Goal: Task Accomplishment & Management: Use online tool/utility

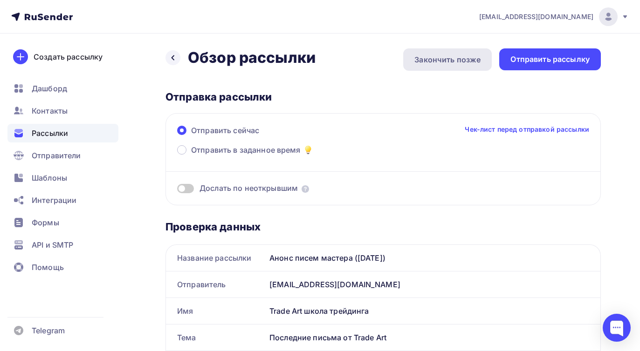
click at [434, 64] on div "Закончить позже" at bounding box center [447, 59] width 66 height 11
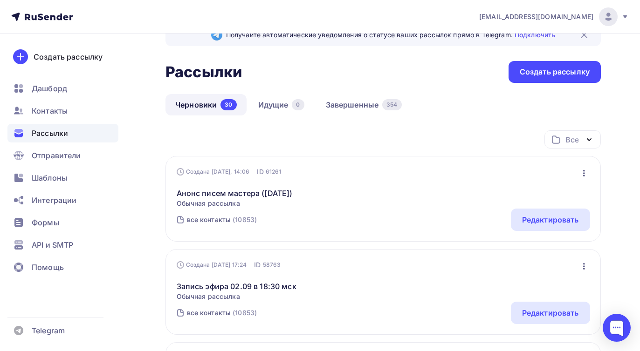
scroll to position [79, 0]
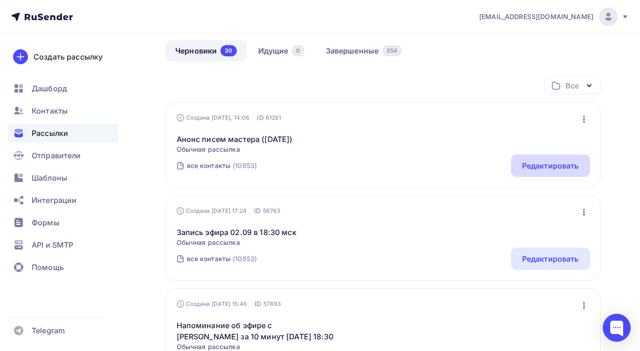
click at [543, 166] on div "Редактировать" at bounding box center [550, 165] width 57 height 11
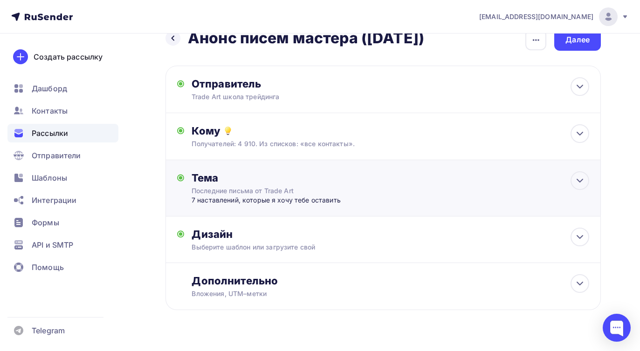
scroll to position [39, 0]
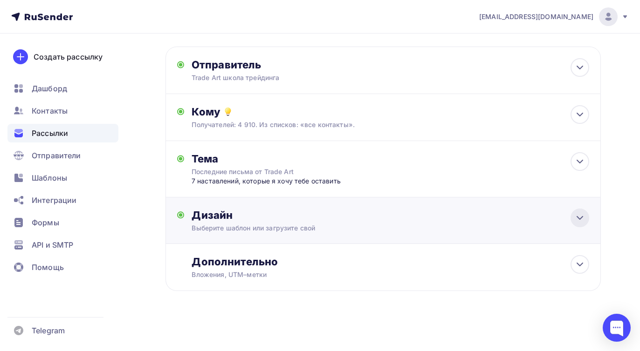
click at [577, 218] on icon at bounding box center [580, 218] width 6 height 3
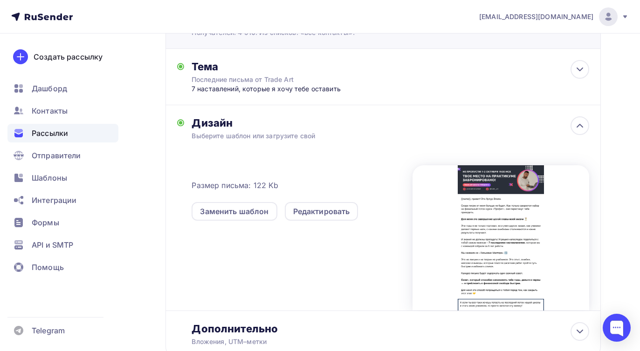
scroll to position [198, 0]
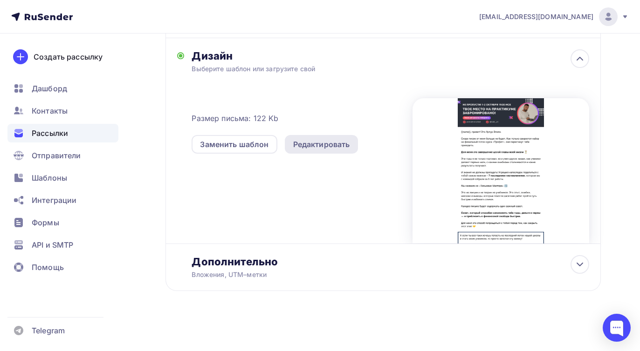
click at [334, 143] on div "Редактировать" at bounding box center [321, 144] width 57 height 11
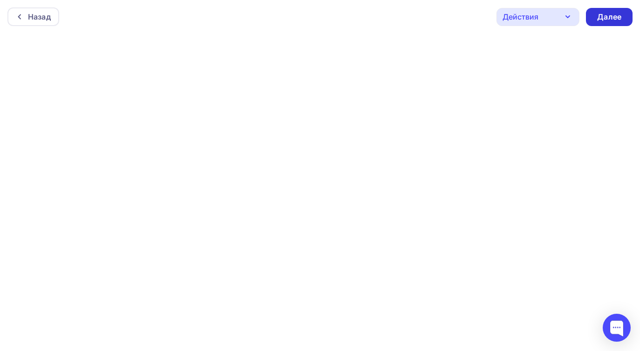
click at [603, 16] on div "Далее" at bounding box center [609, 17] width 24 height 11
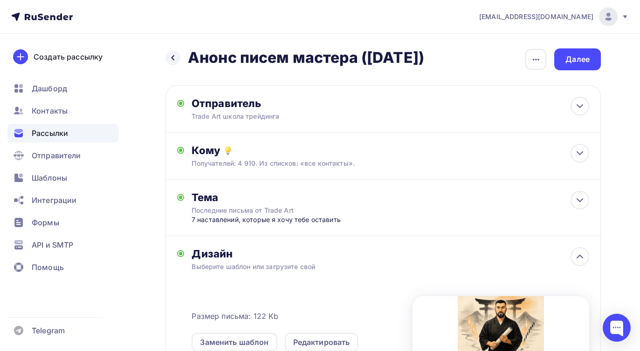
drag, startPoint x: 188, startPoint y: 57, endPoint x: 490, endPoint y: 61, distance: 302.4
click at [424, 61] on h2 "Анонс писем мастера ([DATE])" at bounding box center [306, 57] width 236 height 19
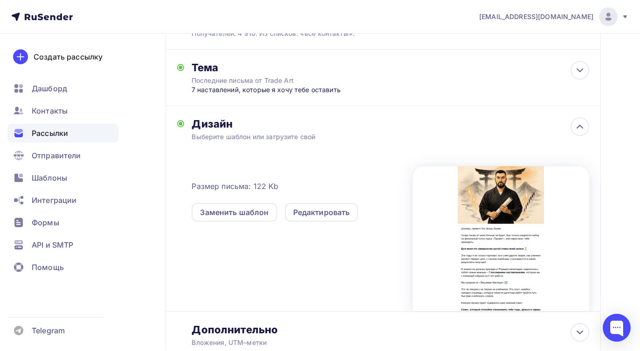
scroll to position [129, 0]
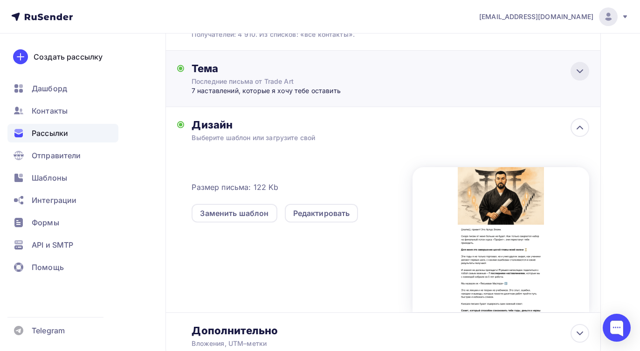
click at [577, 71] on icon at bounding box center [579, 71] width 11 height 11
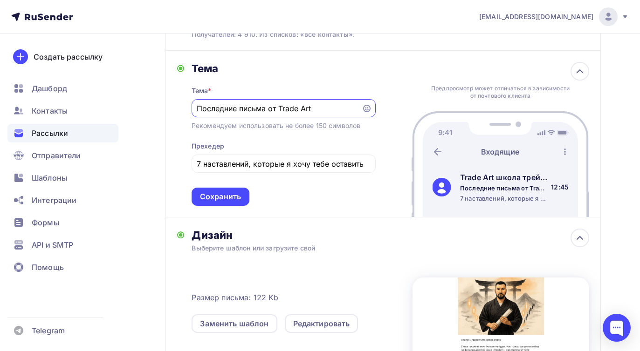
scroll to position [0, 0]
click at [577, 71] on icon at bounding box center [579, 71] width 11 height 11
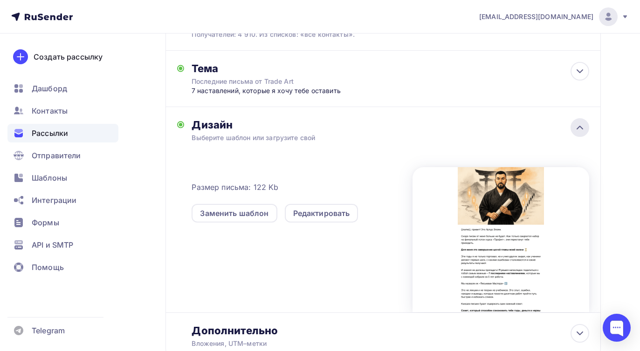
click at [579, 127] on icon at bounding box center [580, 127] width 6 height 3
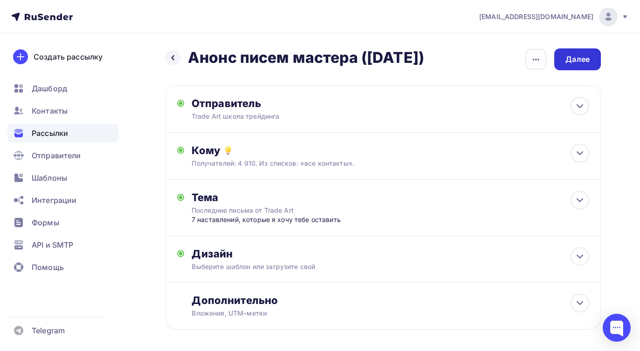
click at [582, 58] on div "Далее" at bounding box center [577, 59] width 24 height 11
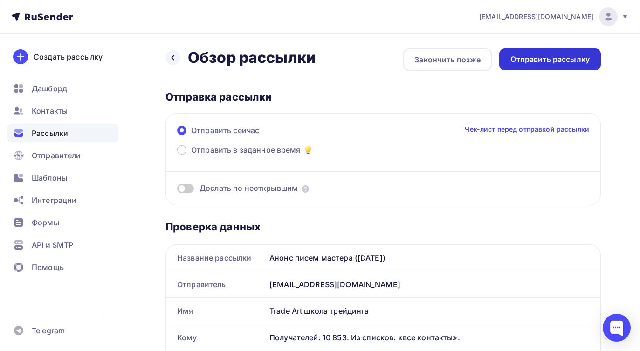
click at [541, 58] on div "Отправить рассылку" at bounding box center [549, 59] width 79 height 11
